Goal: Information Seeking & Learning: Learn about a topic

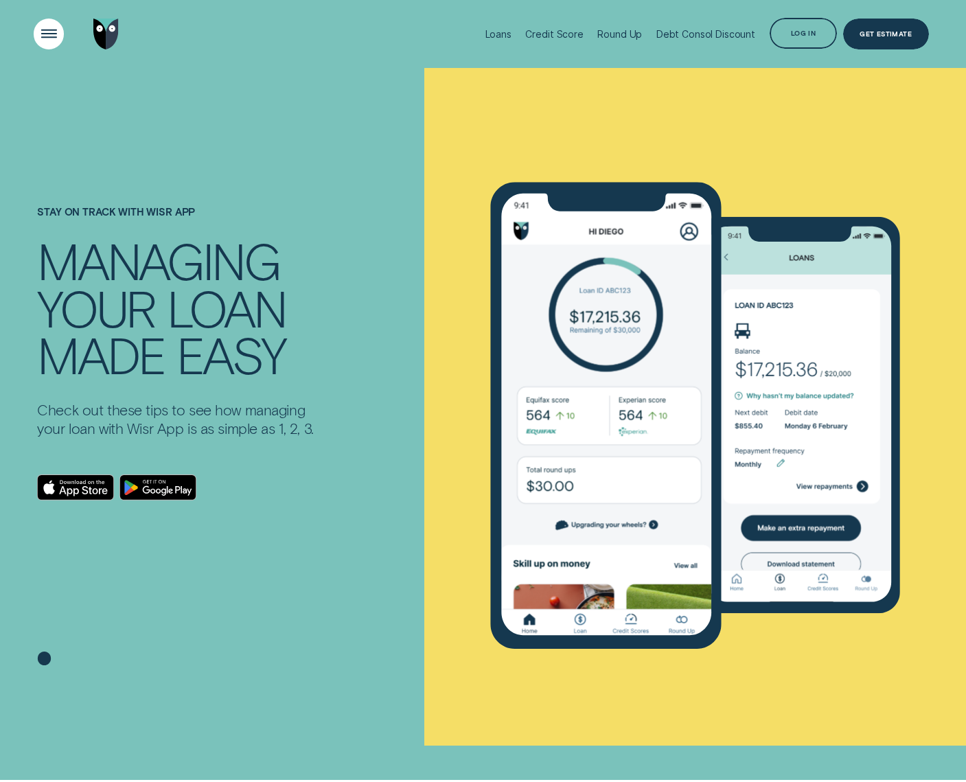
click at [52, 31] on div "Open Menu" at bounding box center [48, 33] width 43 height 43
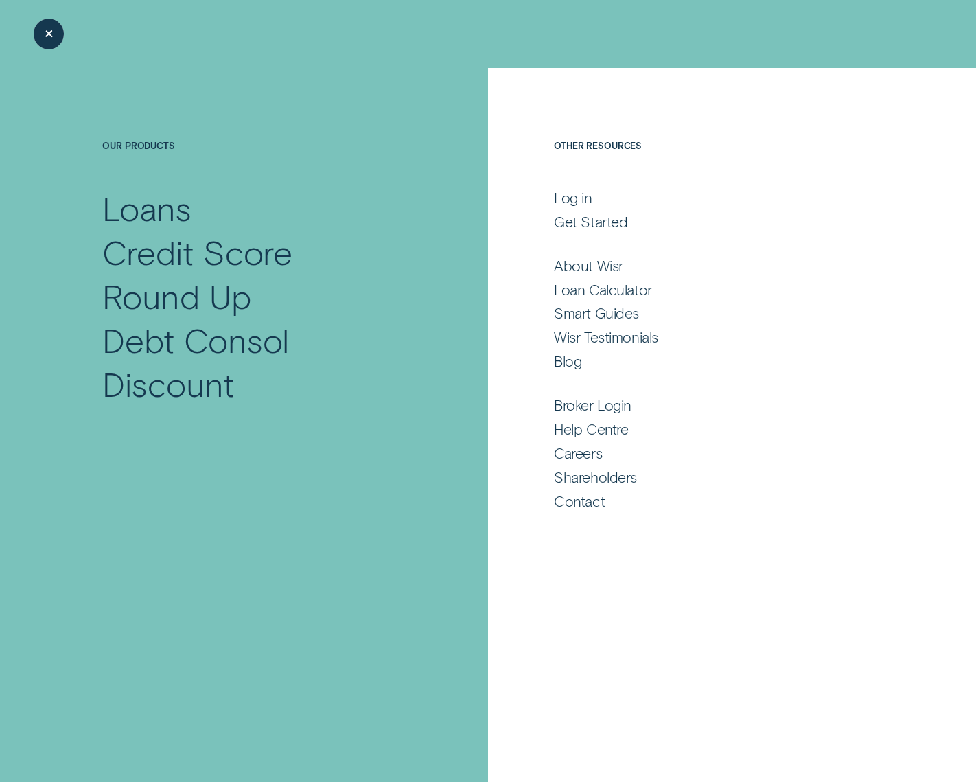
click at [52, 31] on div "Close Menu" at bounding box center [48, 33] width 43 height 43
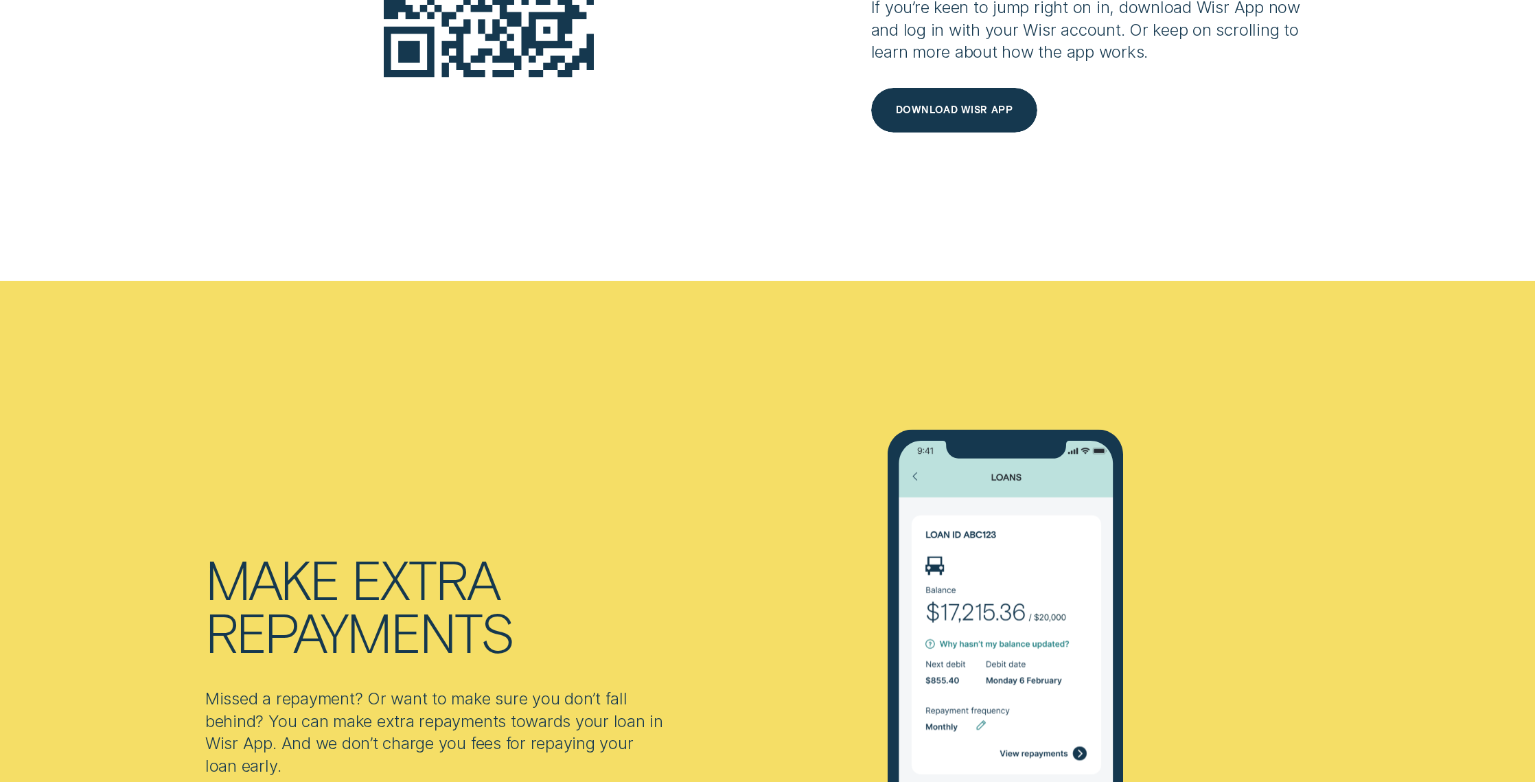
scroll to position [1116, 0]
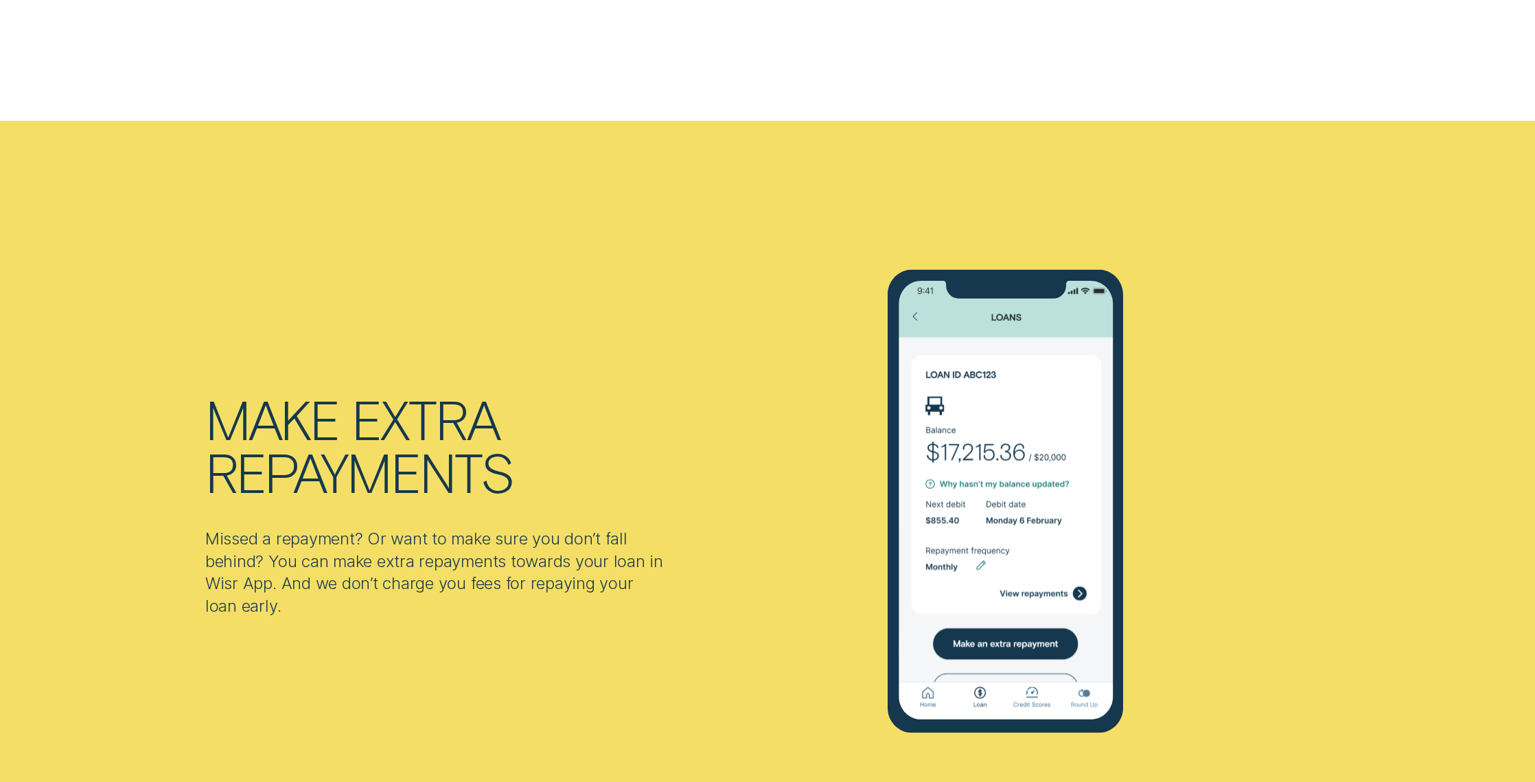
scroll to position [1535, 0]
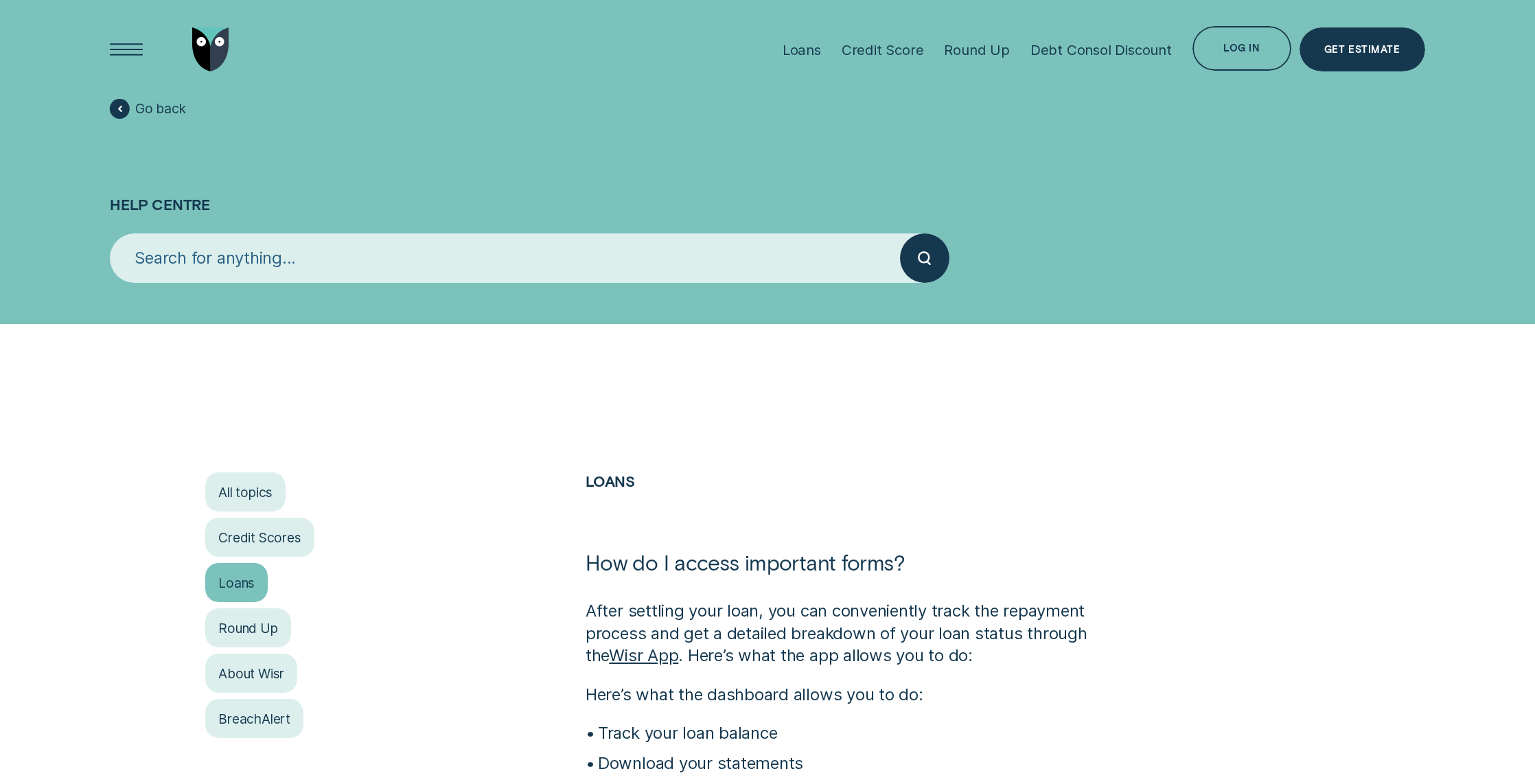
click at [225, 575] on div "Loans" at bounding box center [236, 583] width 62 height 40
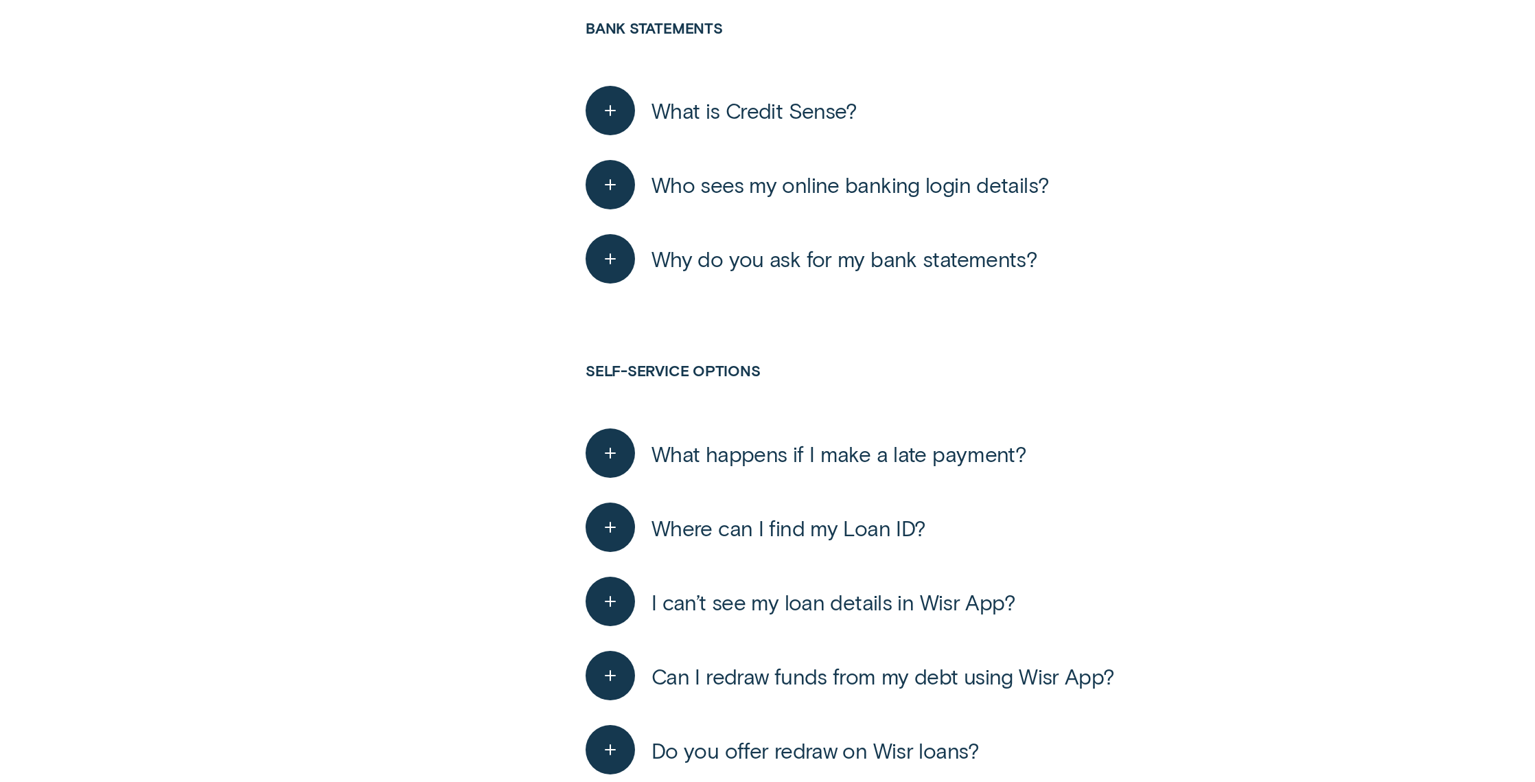
scroll to position [2721, 0]
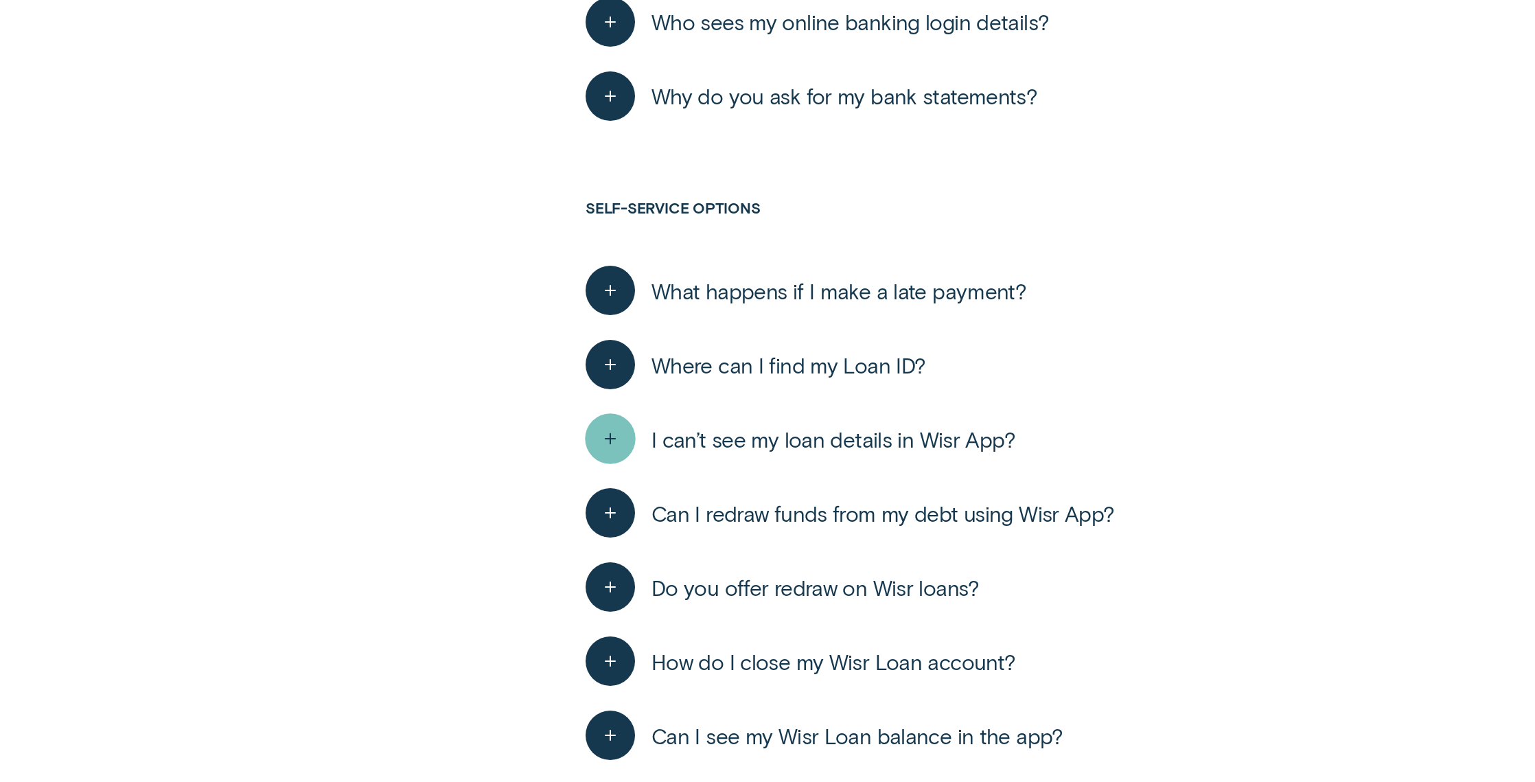
click at [609, 439] on line "button" at bounding box center [610, 439] width 10 height 0
